Goal: Find specific page/section: Find specific page/section

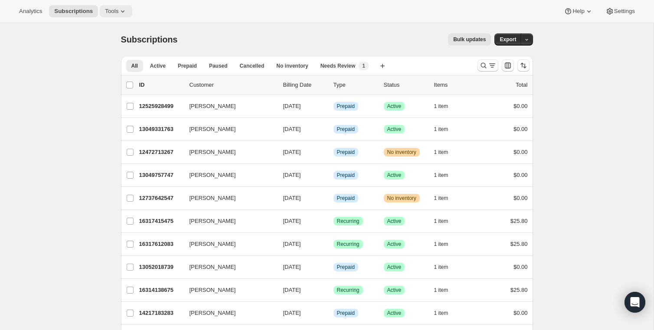
click at [120, 11] on icon at bounding box center [122, 11] width 9 height 9
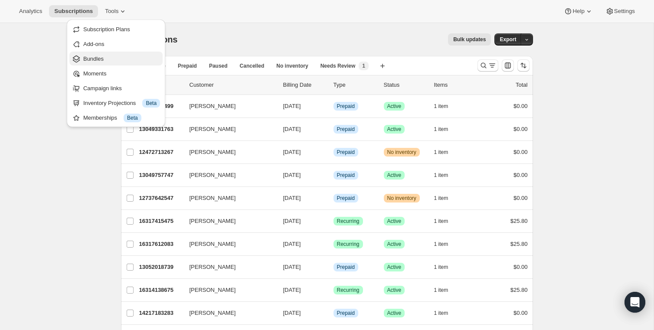
click at [102, 59] on span "Bundles" at bounding box center [93, 59] width 20 height 7
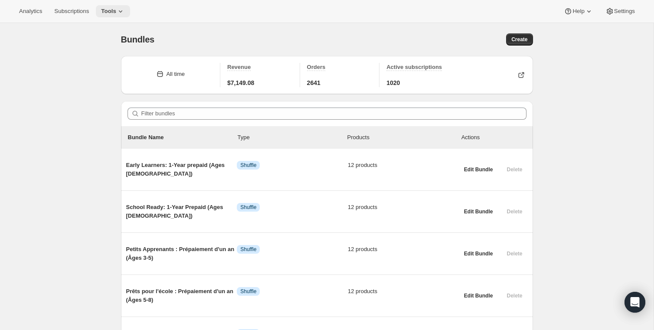
click at [116, 8] on span "Tools" at bounding box center [108, 11] width 15 height 7
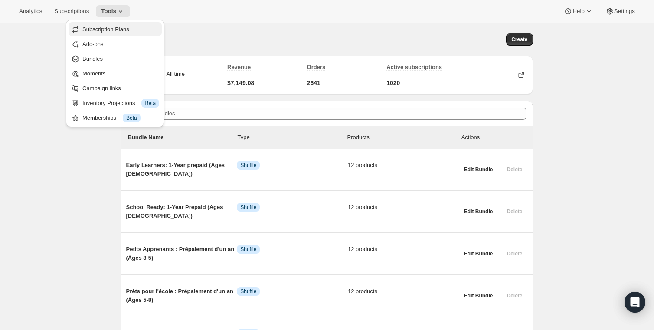
click at [123, 30] on span "Subscription Plans" at bounding box center [105, 29] width 47 height 7
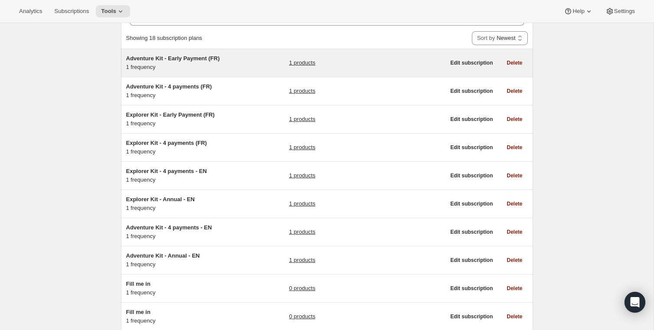
scroll to position [53, 0]
